Goal: Task Accomplishment & Management: Use online tool/utility

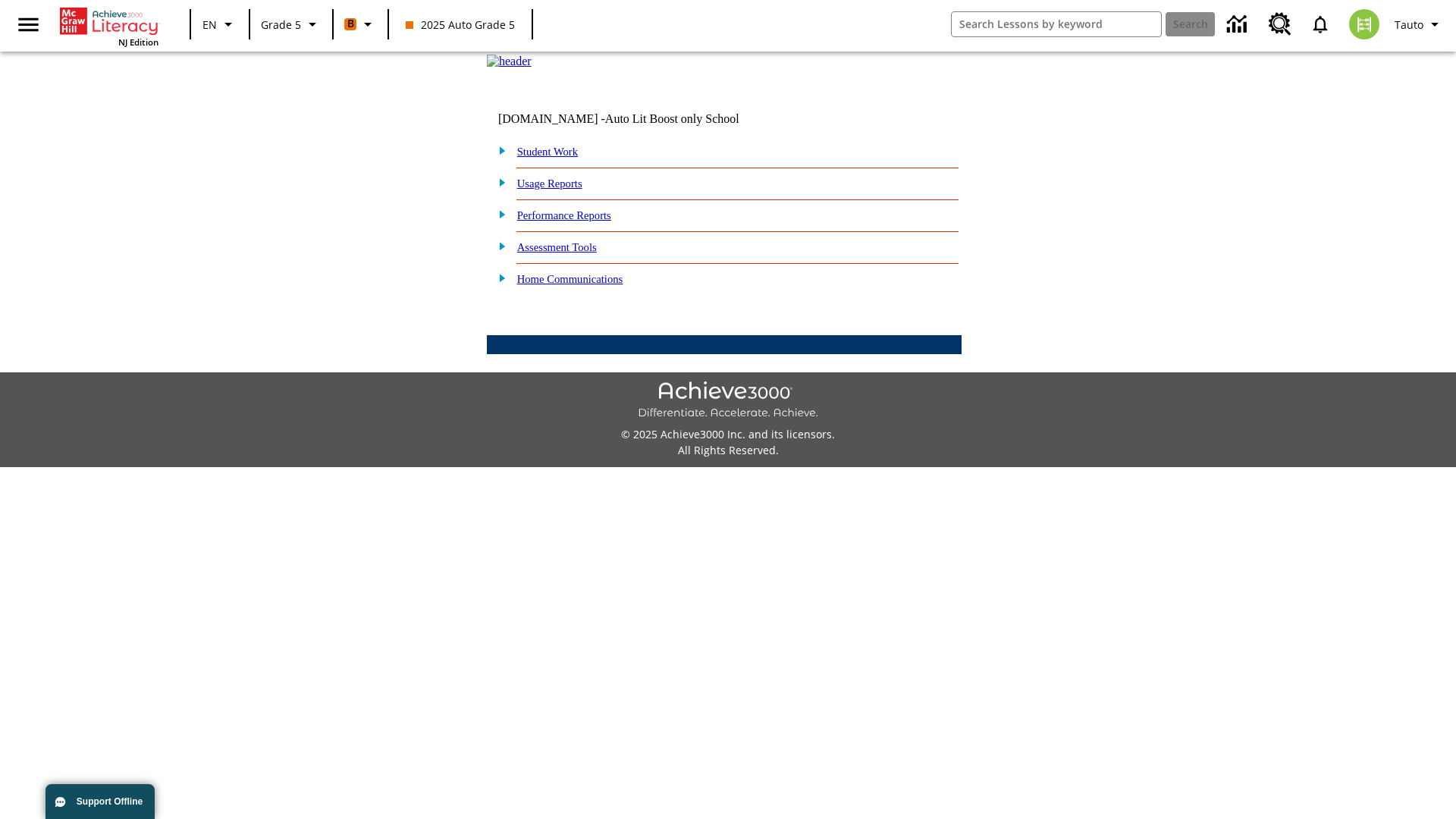
click at [580, 221] on link "Performance Reports" at bounding box center [564, 216] width 94 height 13
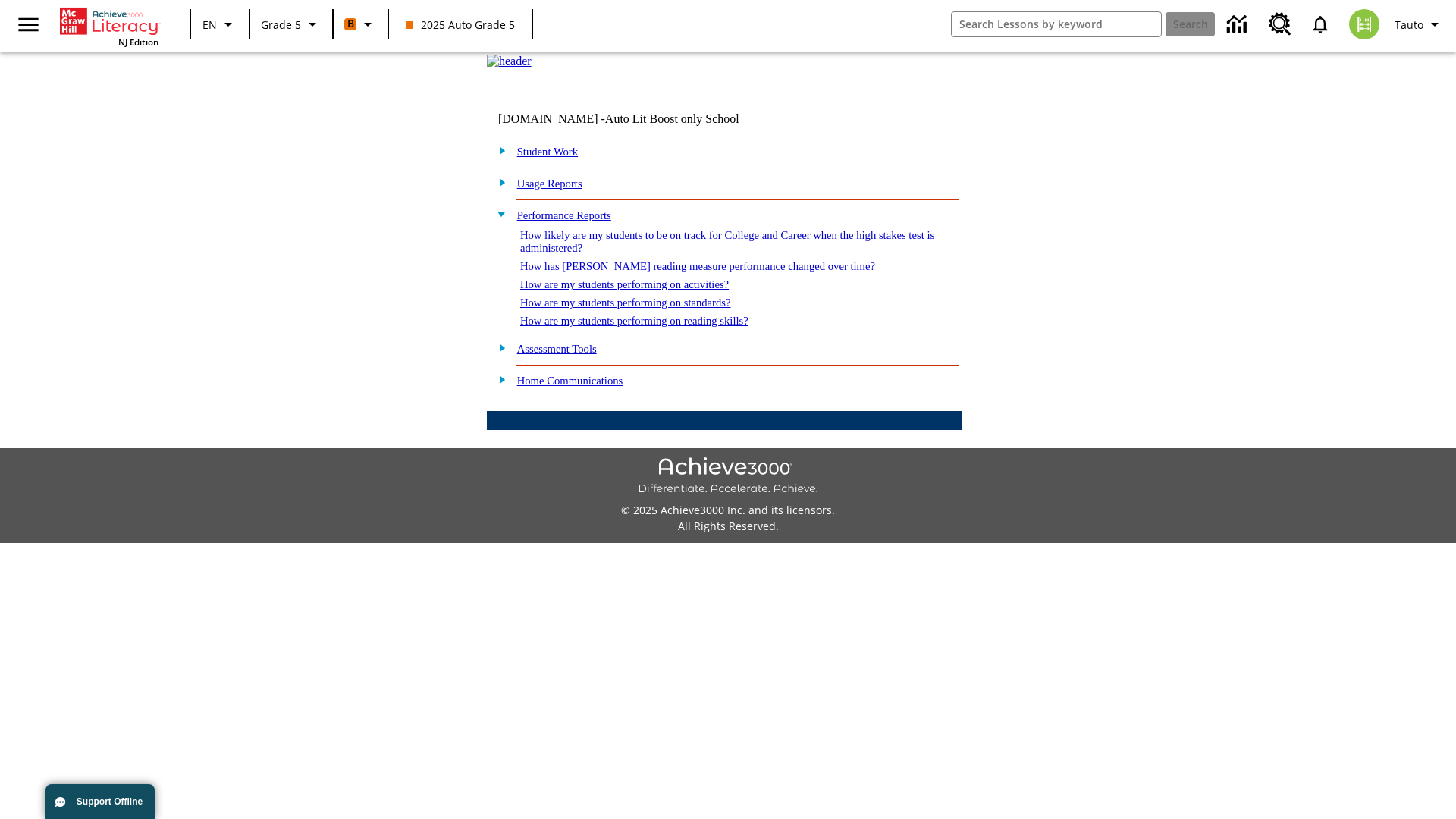
click at [642, 308] on link "How are my students performing on standards?" at bounding box center [626, 303] width 211 height 13
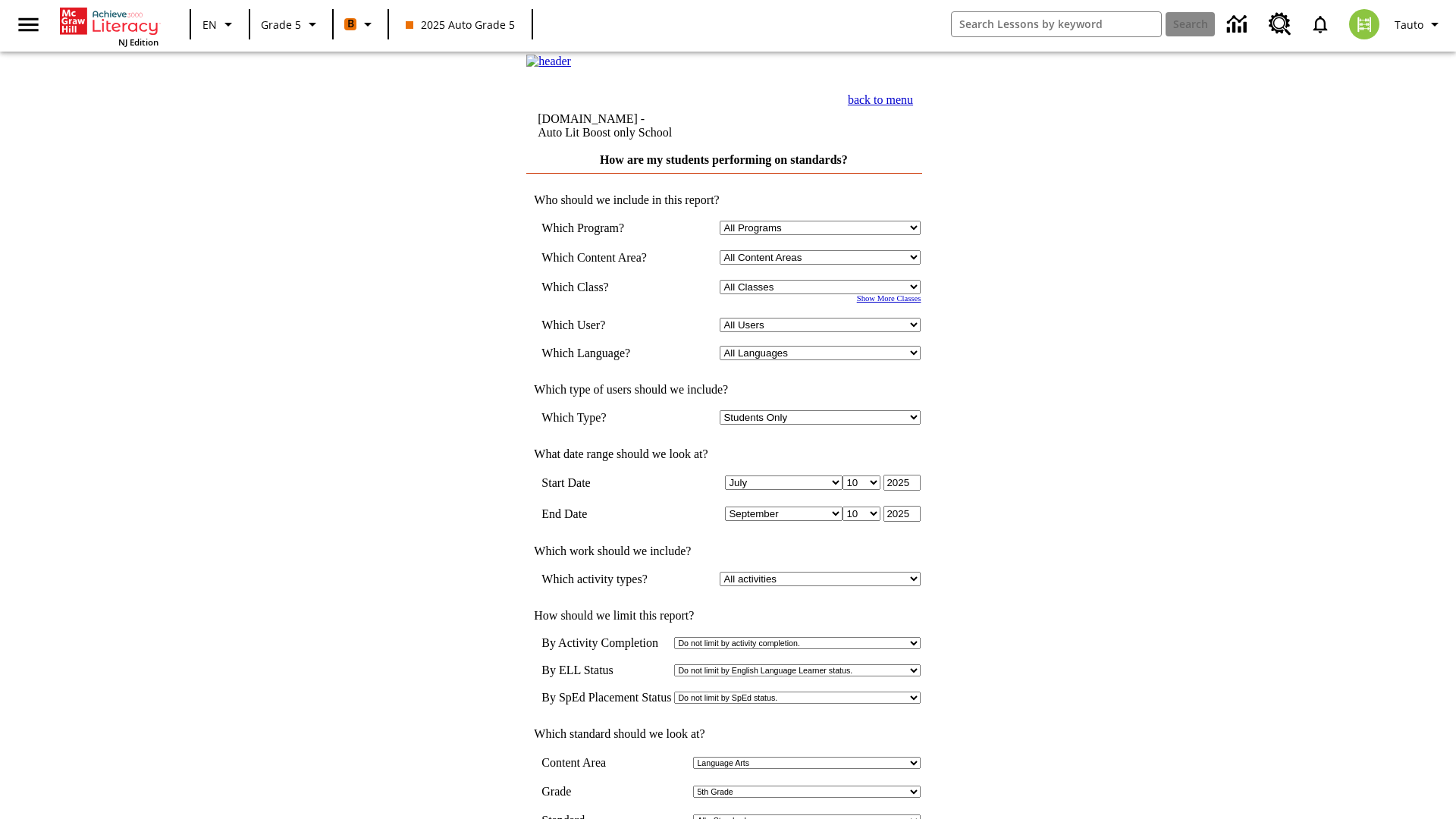
select select "11133131"
click at [824, 333] on select "All Users Cat, Sautoen Cat, Sautoes Cat, Sautoss Donotlogin, Sautoen Twoschools…" at bounding box center [821, 325] width 201 height 15
select select "21437107"
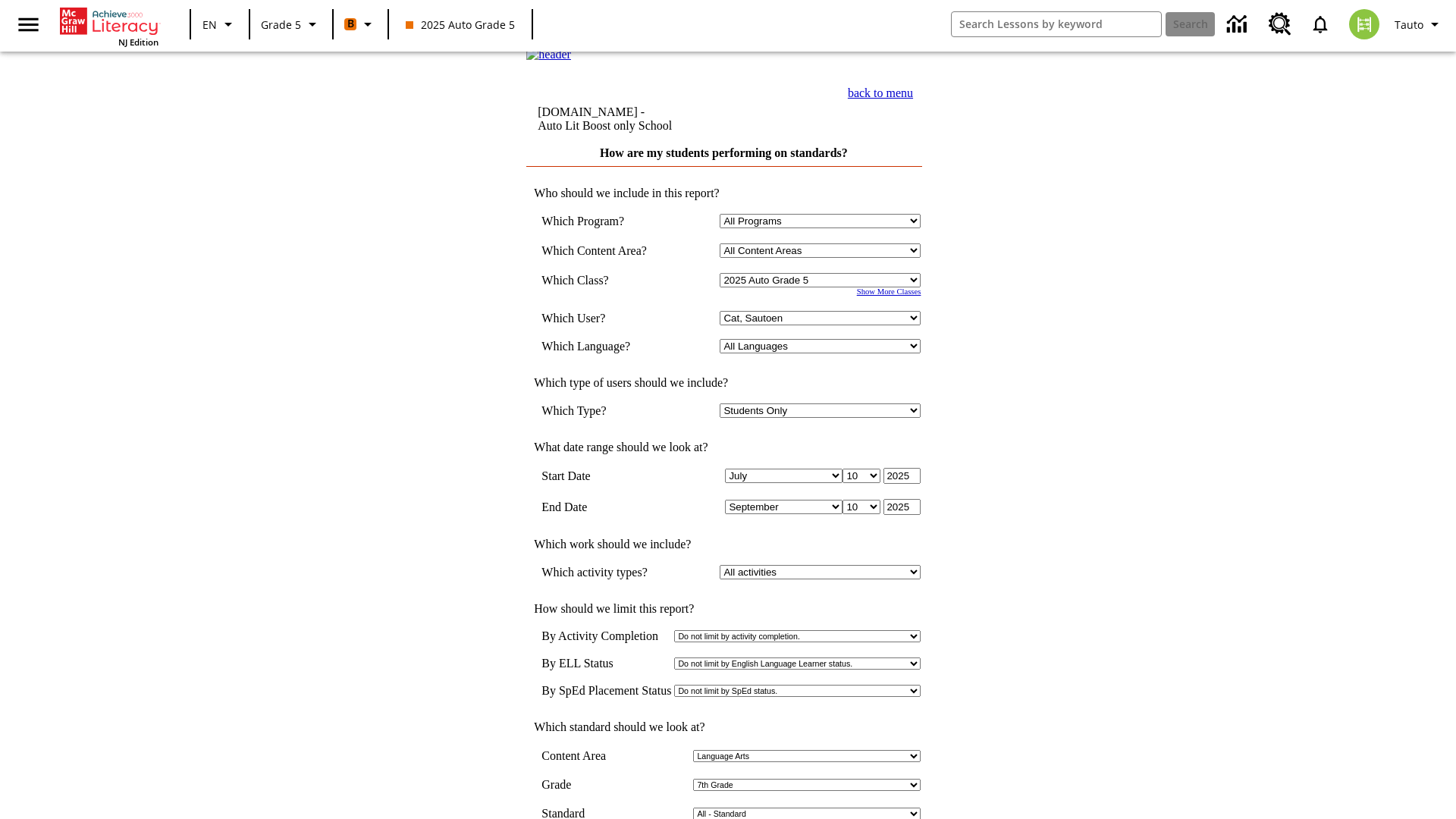
scroll to position [7, 0]
